Goal: Find specific page/section: Locate a particular part of the current website

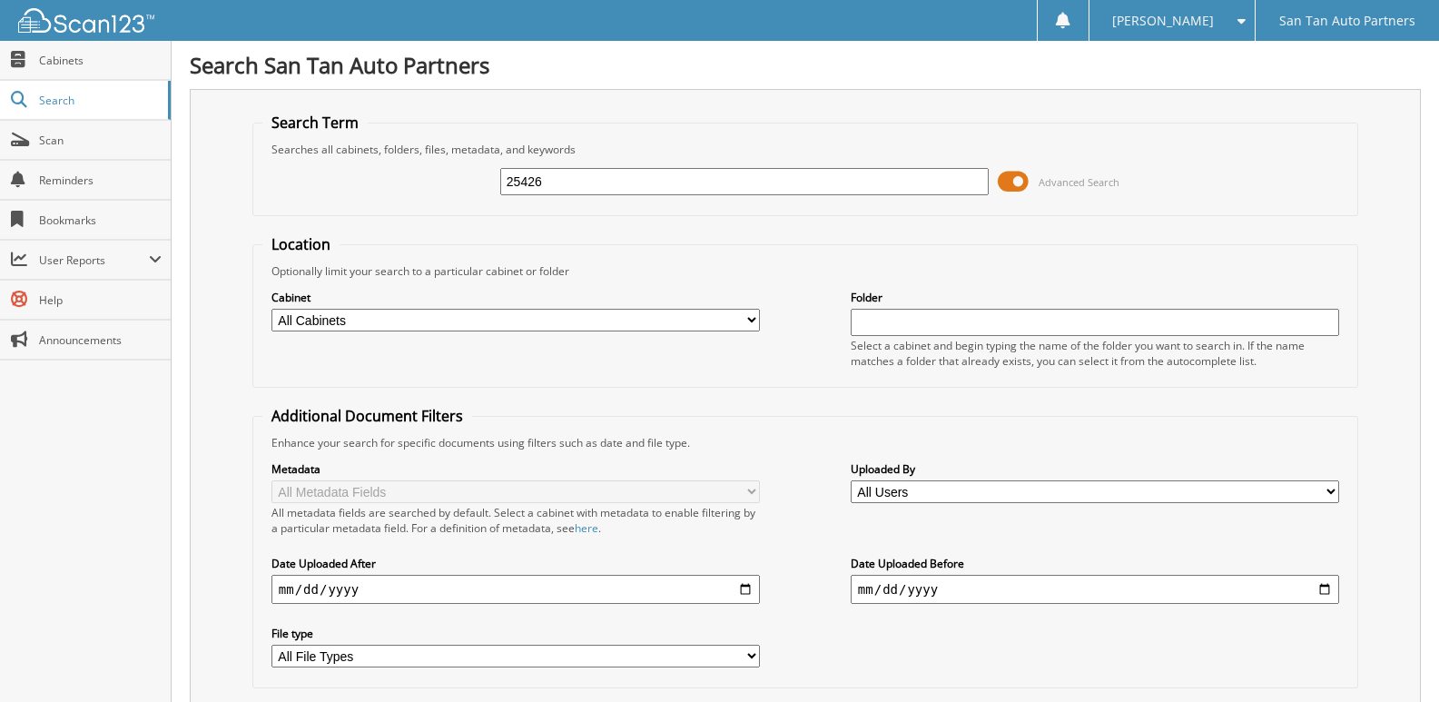
type input "25426"
type input "25126"
type input "251426"
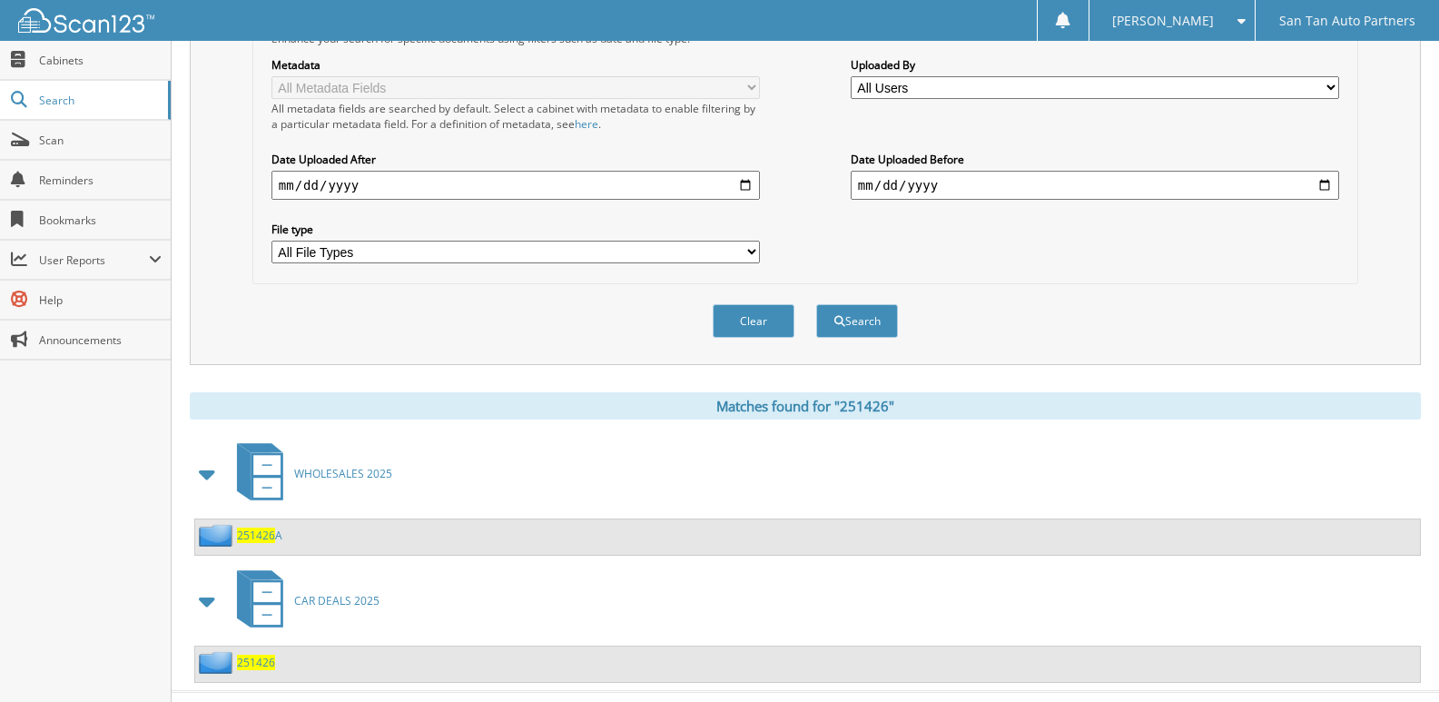
scroll to position [440, 0]
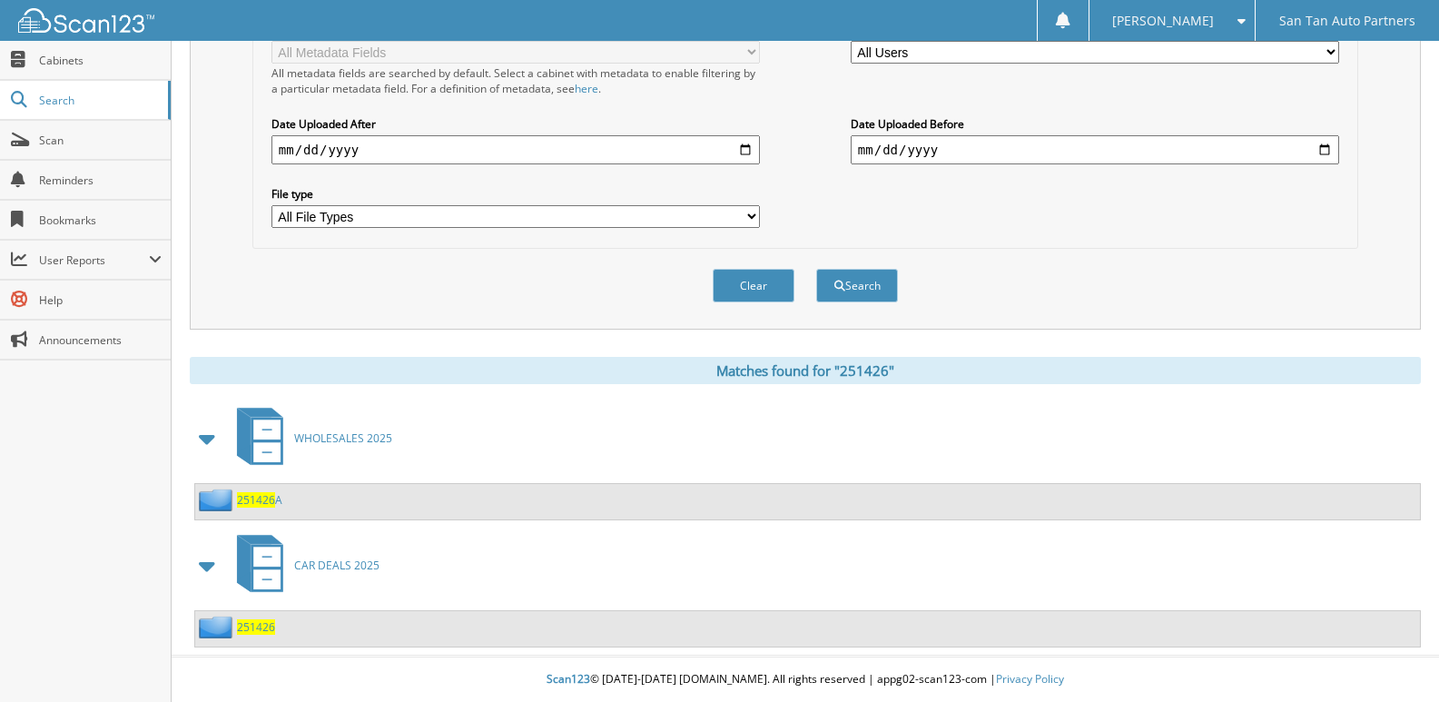
click at [259, 630] on span "251426" at bounding box center [256, 626] width 38 height 15
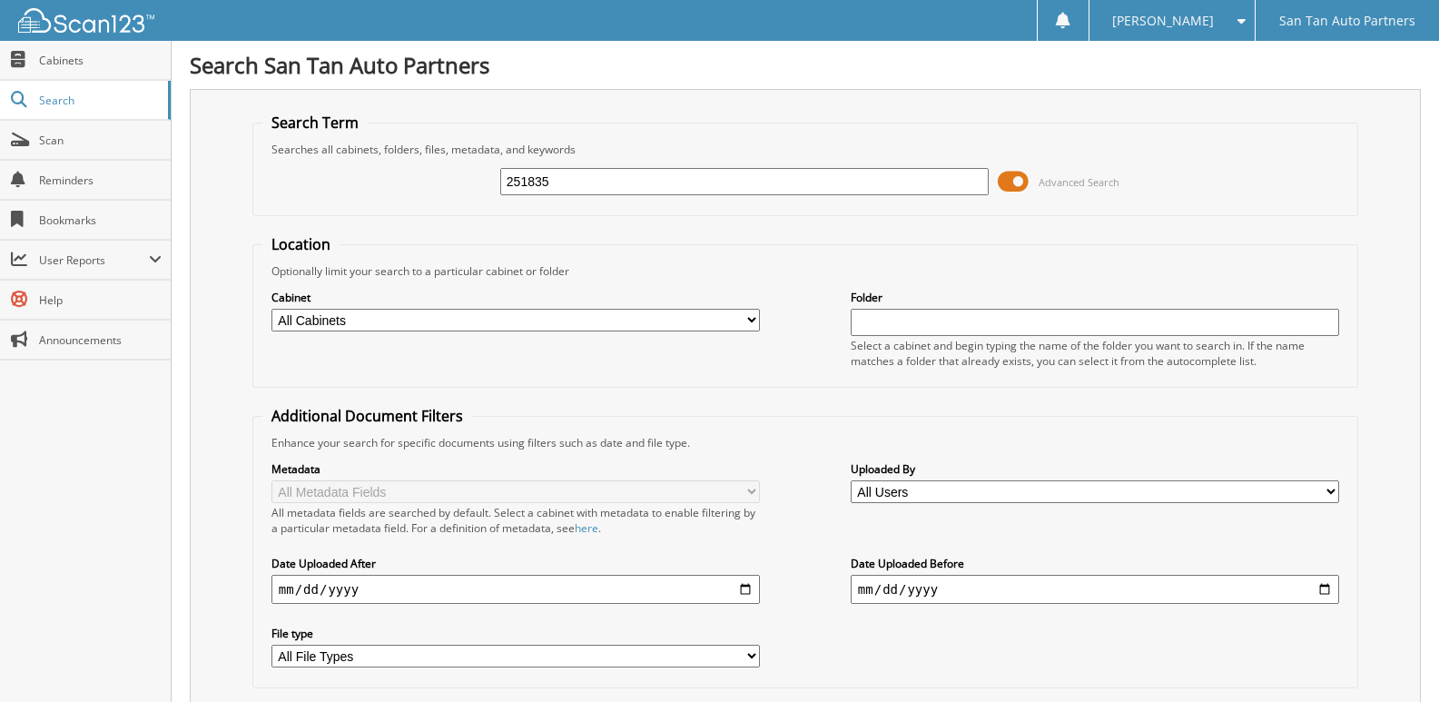
type input "251835"
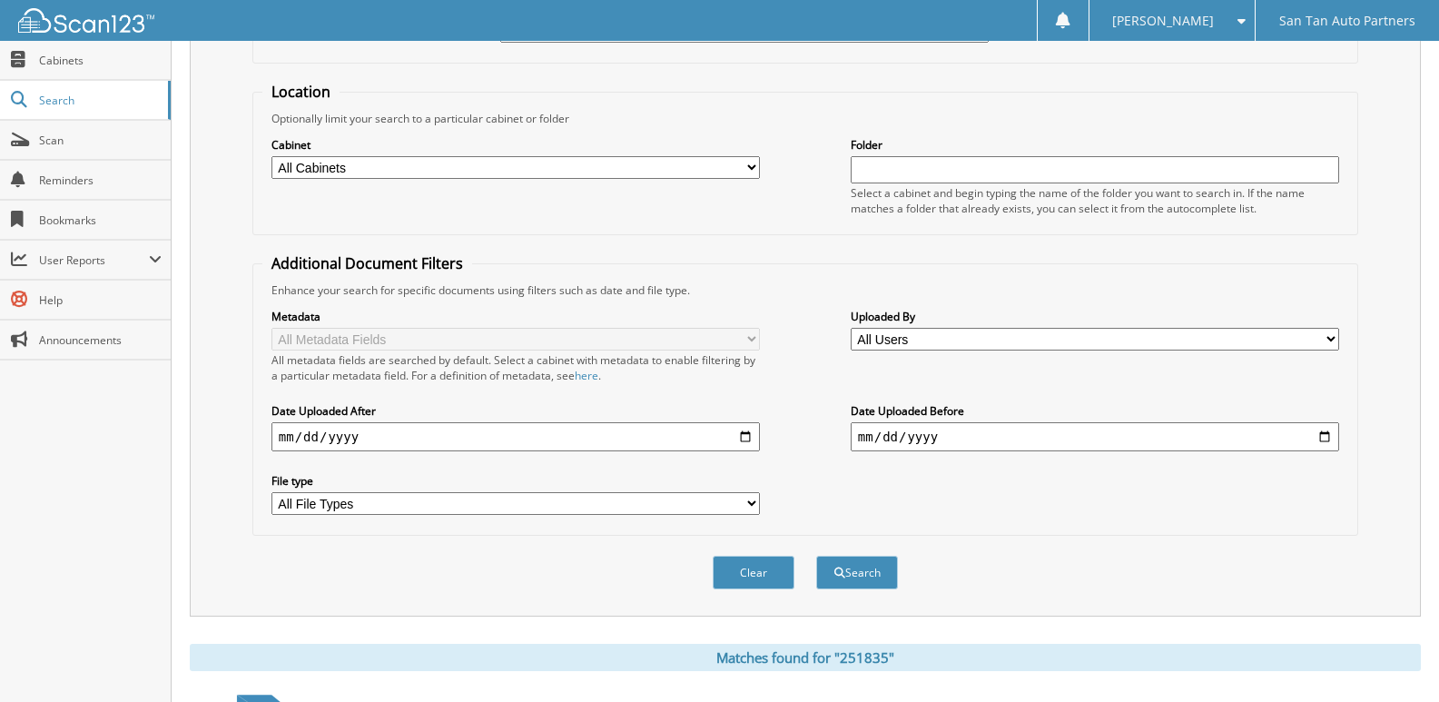
scroll to position [313, 0]
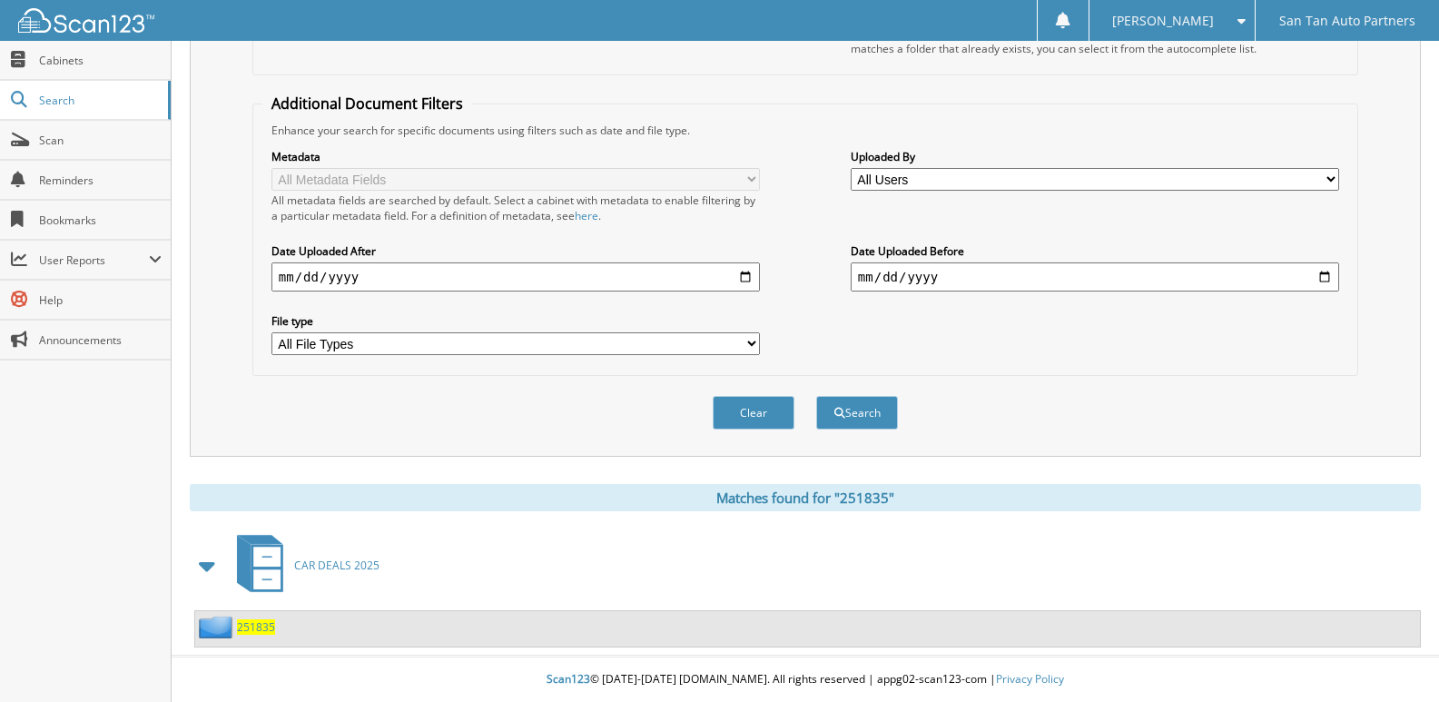
click at [245, 626] on span "251835" at bounding box center [256, 626] width 38 height 15
